Goal: Transaction & Acquisition: Book appointment/travel/reservation

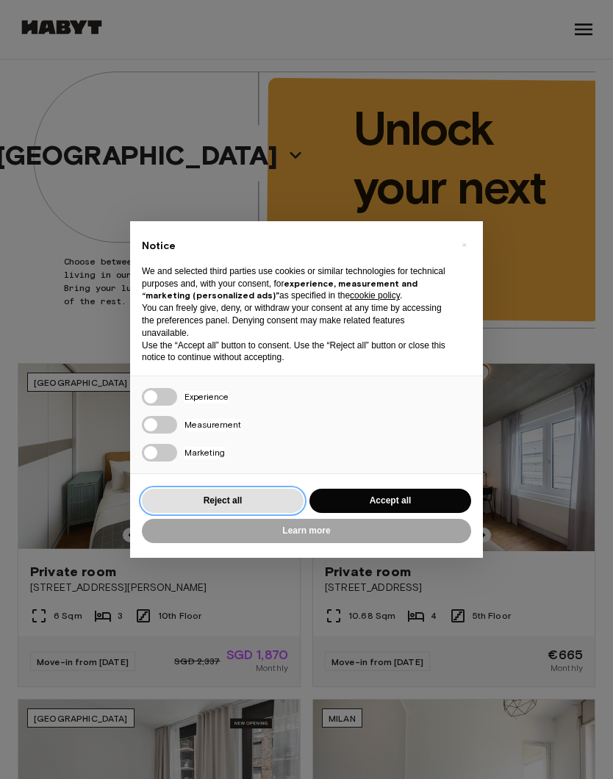
click at [261, 509] on button "Reject all" at bounding box center [223, 501] width 162 height 24
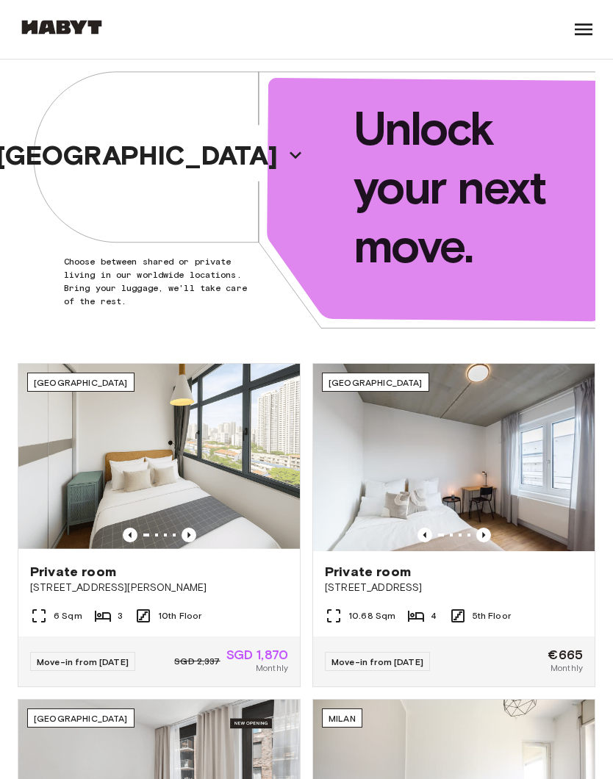
click at [82, 185] on div "[GEOGRAPHIC_DATA]" at bounding box center [162, 155] width 289 height 191
click at [284, 154] on icon "button" at bounding box center [296, 155] width 24 height 24
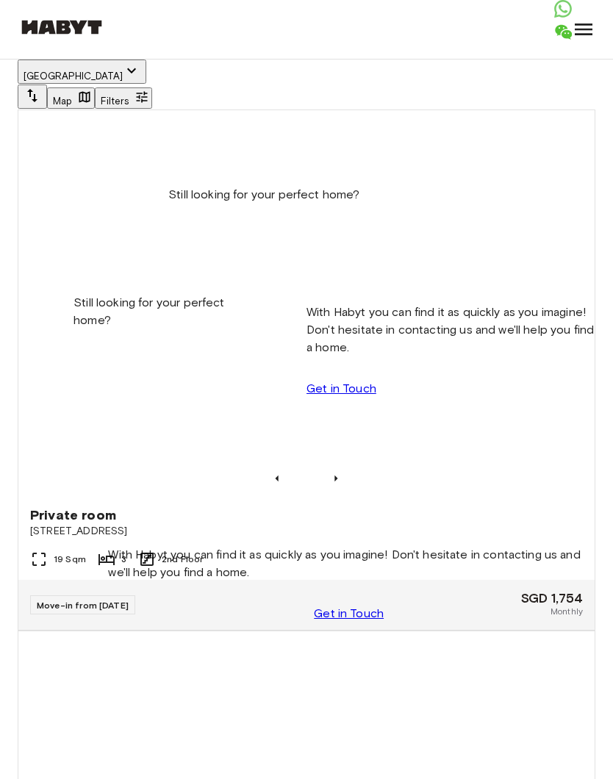
scroll to position [134, 0]
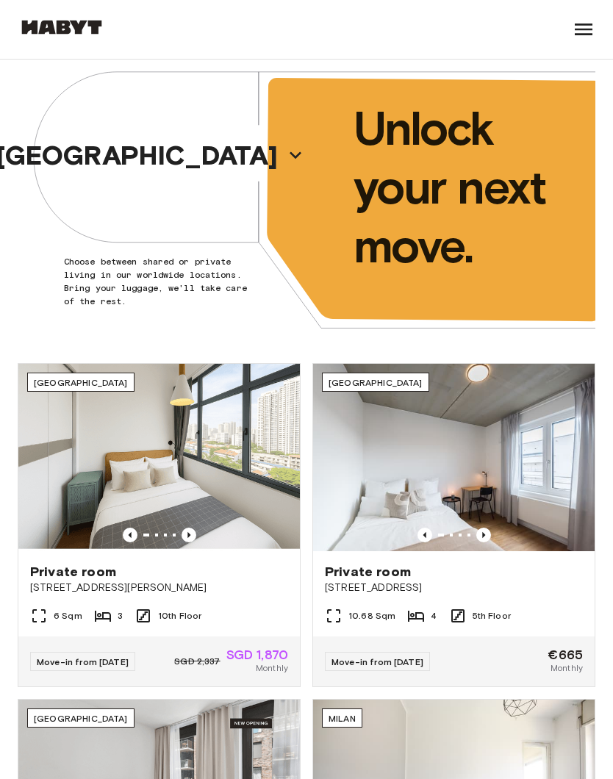
click at [208, 139] on button "[GEOGRAPHIC_DATA]" at bounding box center [150, 155] width 321 height 40
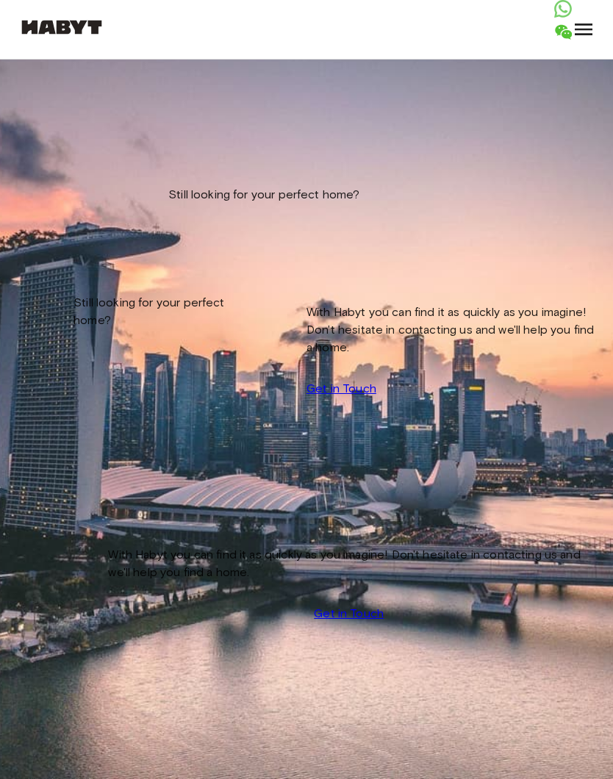
scroll to position [941, 0]
click at [76, 82] on button "[GEOGRAPHIC_DATA]" at bounding box center [82, 72] width 129 height 24
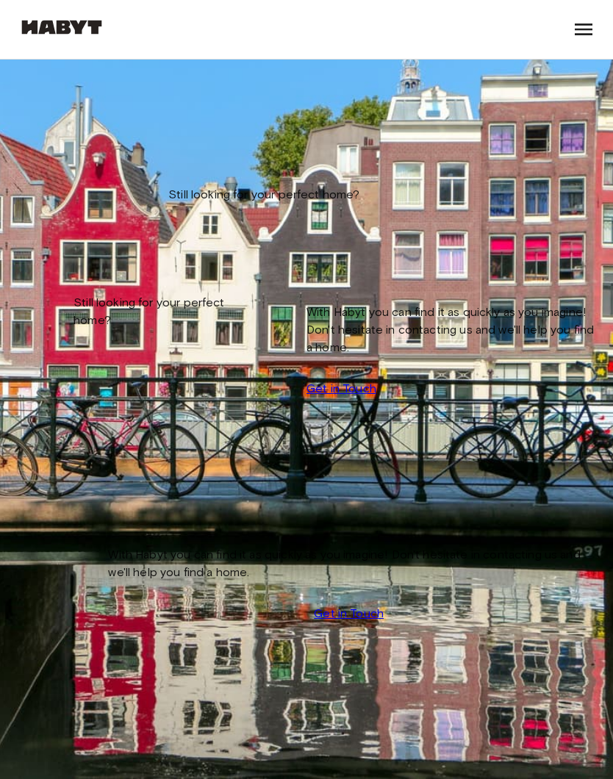
click at [123, 79] on icon "button" at bounding box center [132, 71] width 18 height 18
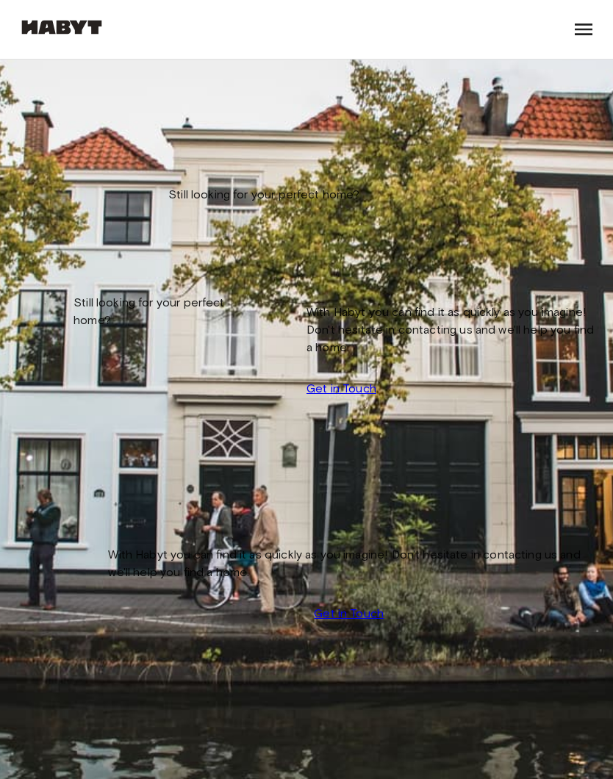
click at [324, 779] on div "Shared apartment [STREET_ADDRESS] Sqm 4 2nd Floor Move-in from [DATE] €918 Mont…" at bounding box center [307, 631] width 578 height 1042
